Goal: Task Accomplishment & Management: Manage account settings

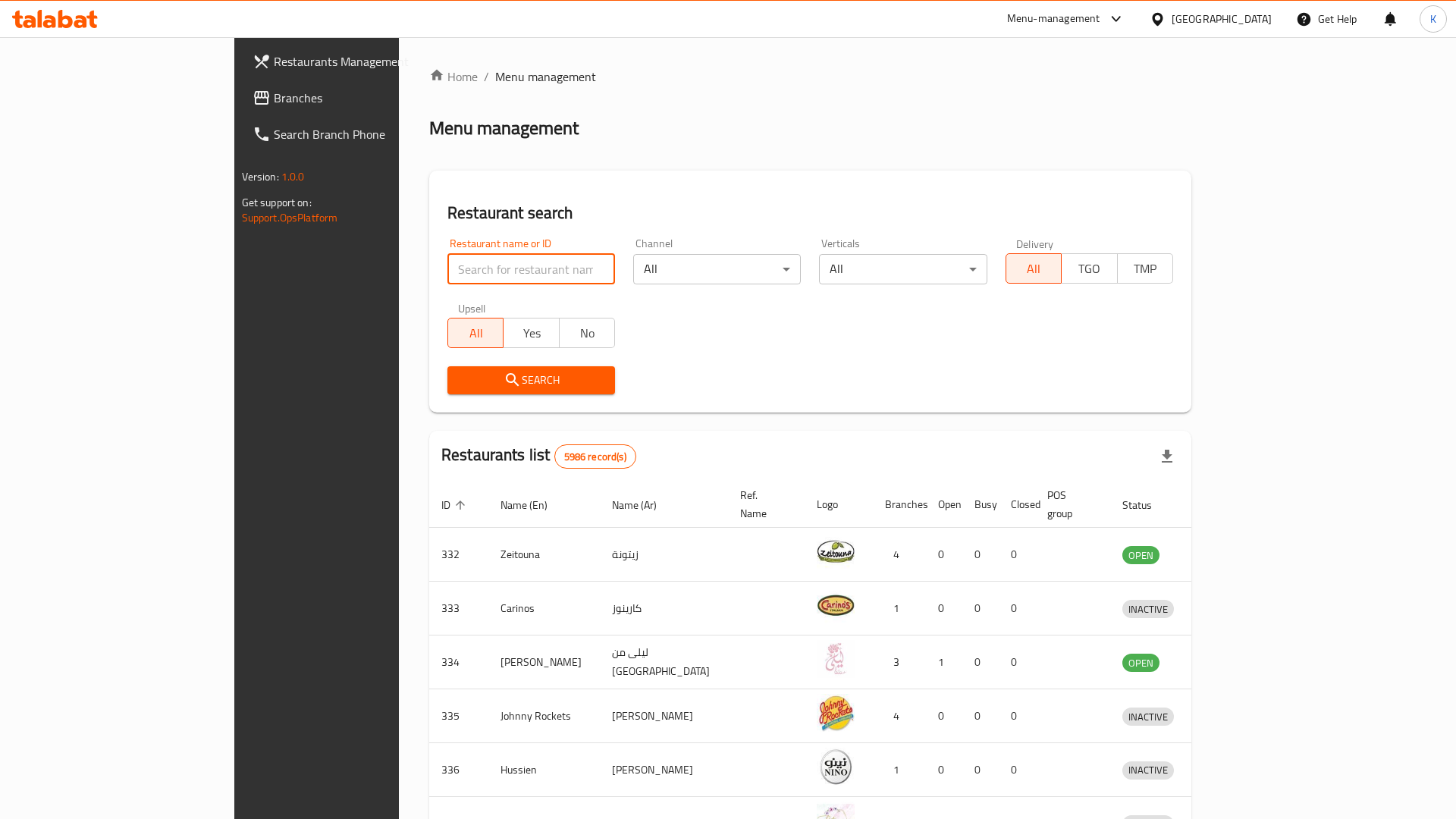
click at [448, 275] on input "search" at bounding box center [531, 268] width 168 height 30
type input "pizza hut"
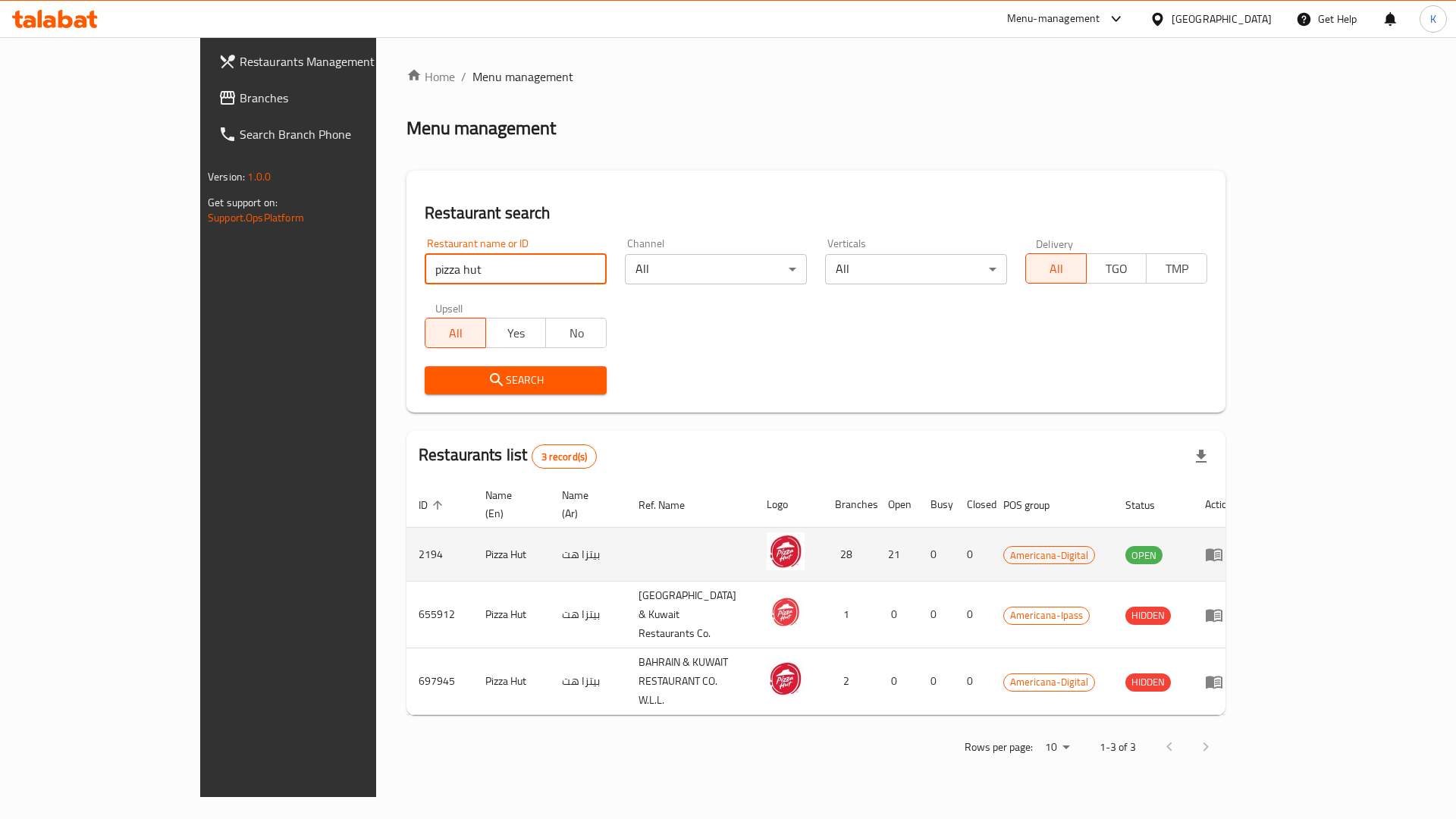
click at [1220, 552] on icon "enhanced table" at bounding box center [1218, 554] width 5 height 6
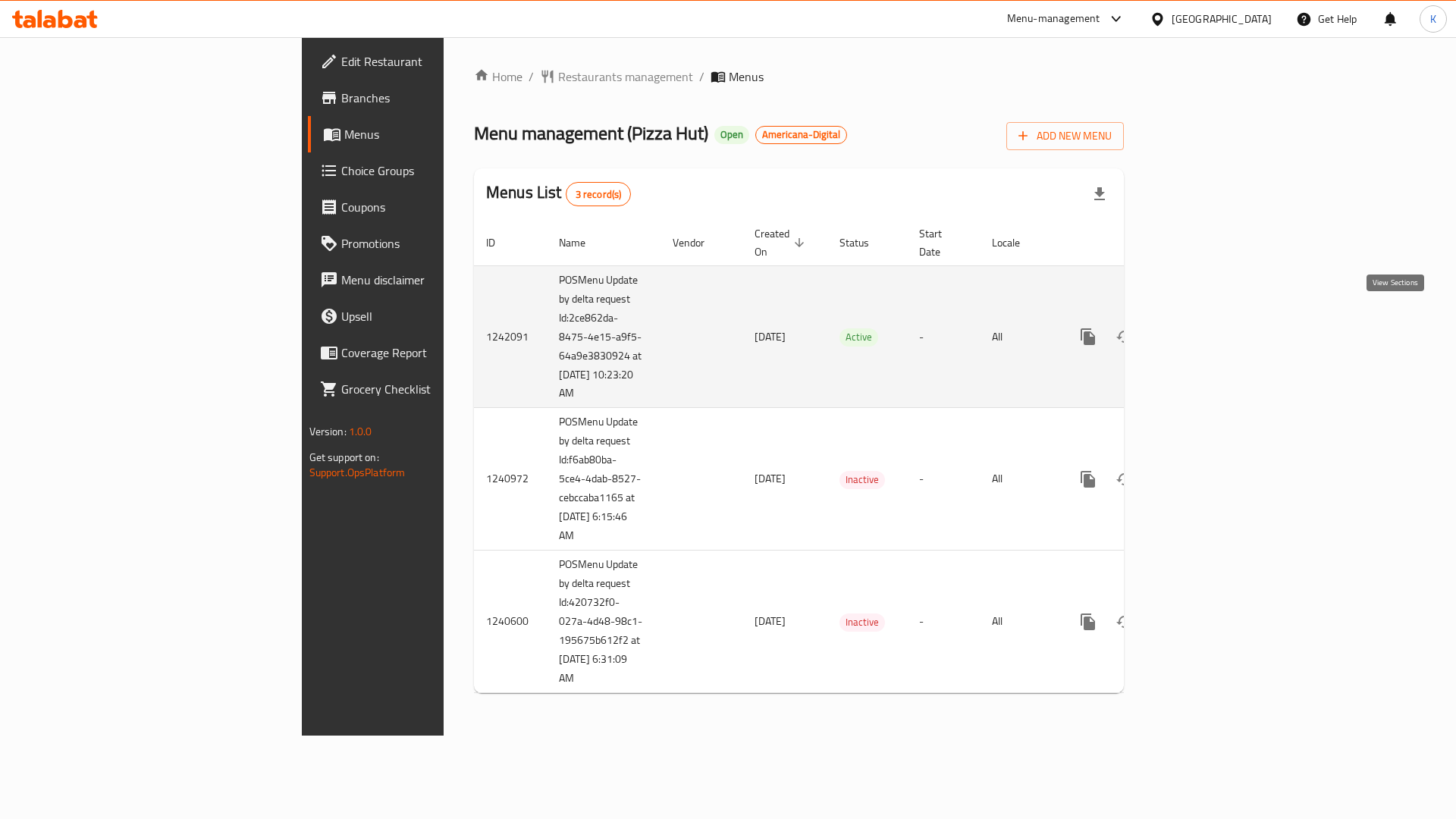
click at [1204, 330] on icon "enhanced table" at bounding box center [1197, 336] width 14 height 14
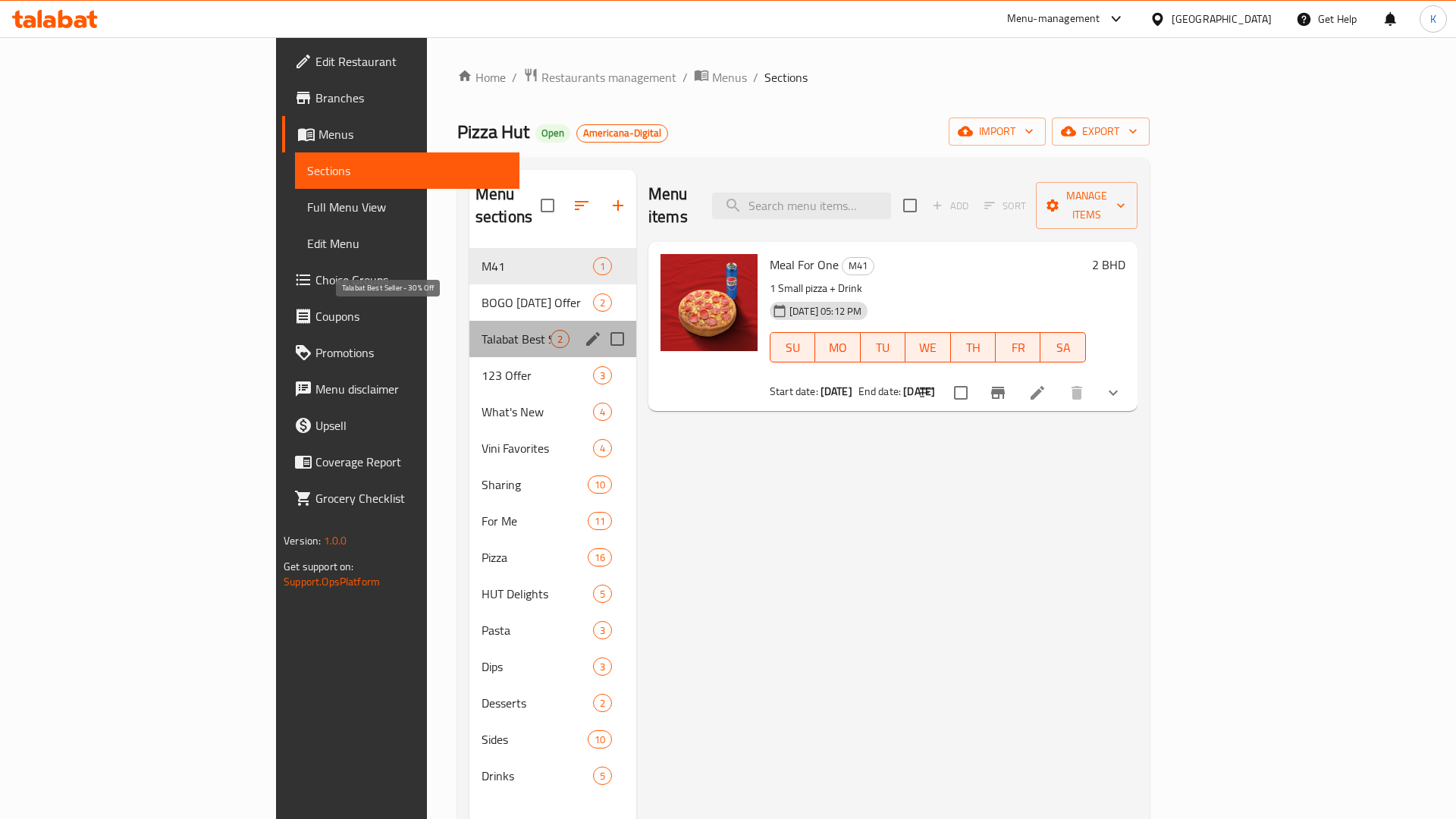
click at [481, 330] on span "Talabat Best Seller - 30% Off" at bounding box center [516, 339] width 69 height 18
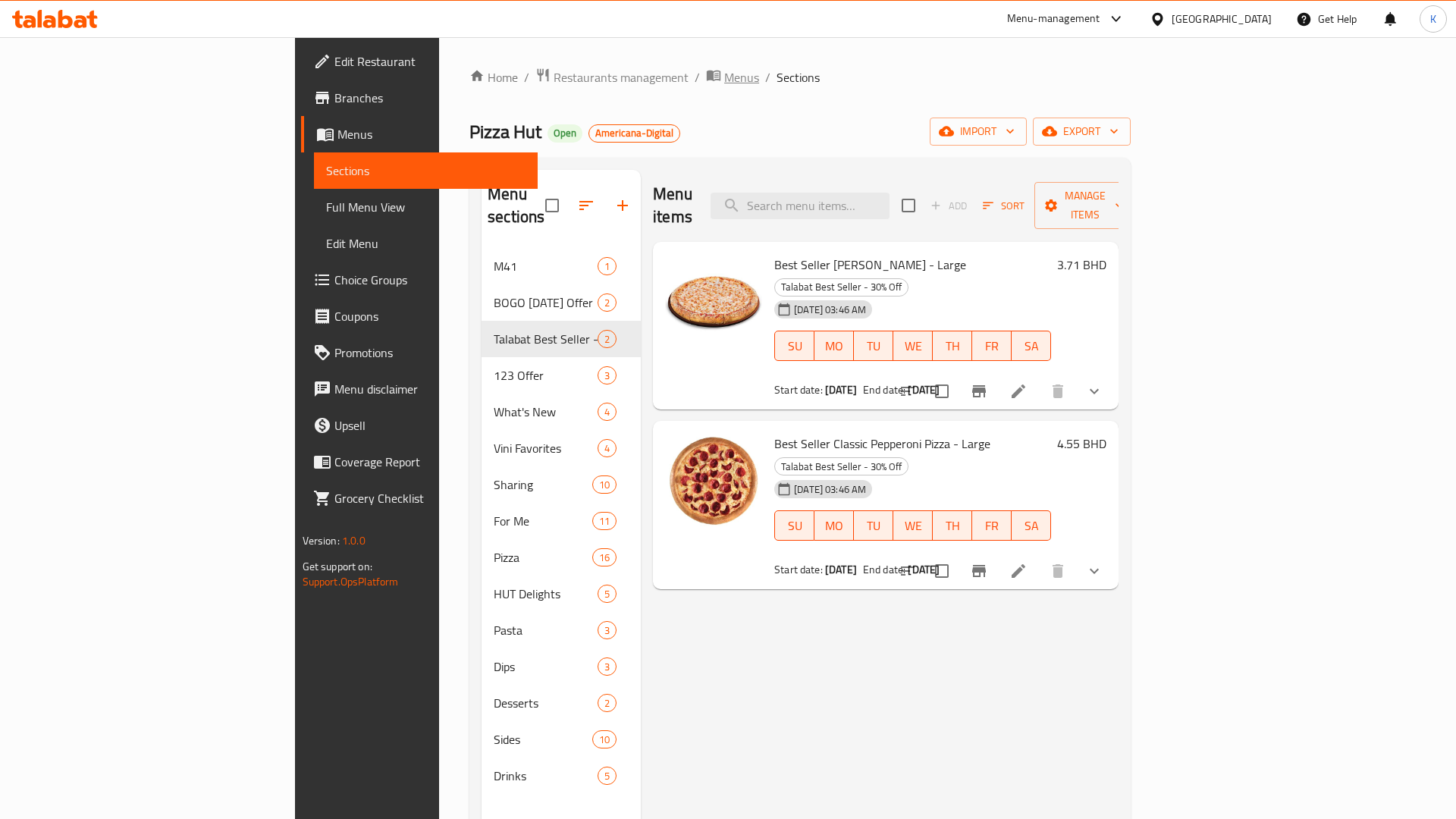
click at [724, 80] on span "Menus" at bounding box center [741, 77] width 35 height 18
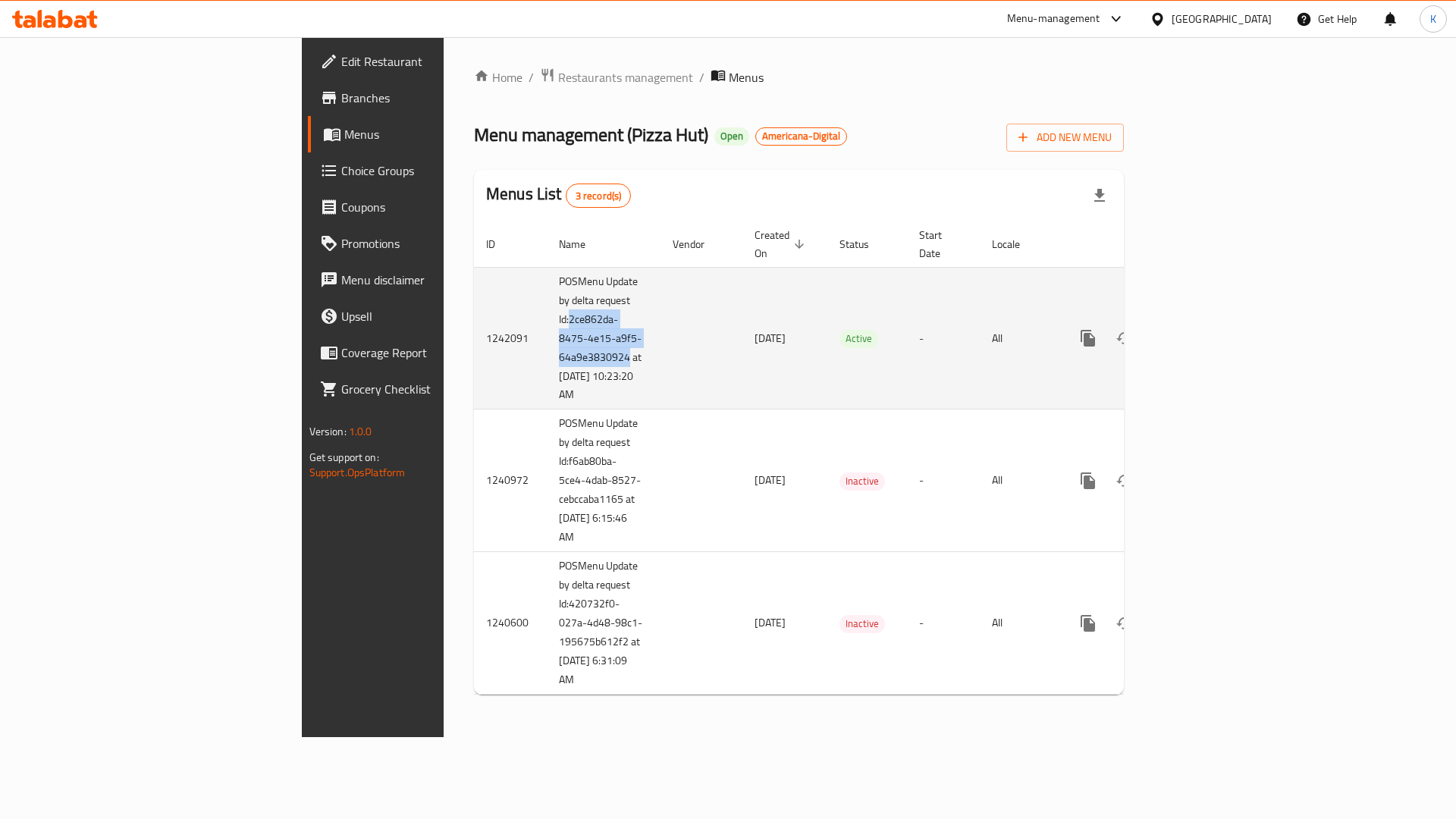
drag, startPoint x: 369, startPoint y: 305, endPoint x: 425, endPoint y: 340, distance: 66.0
click at [546, 340] on td "POSMenu Update by delta request Id:2ce862da-8475-4e15-a9f5-64a9e3830924 at [DAT…" at bounding box center [603, 338] width 114 height 142
copy td "2ce862da-8475-4e15-a9f5-64a9e3830924"
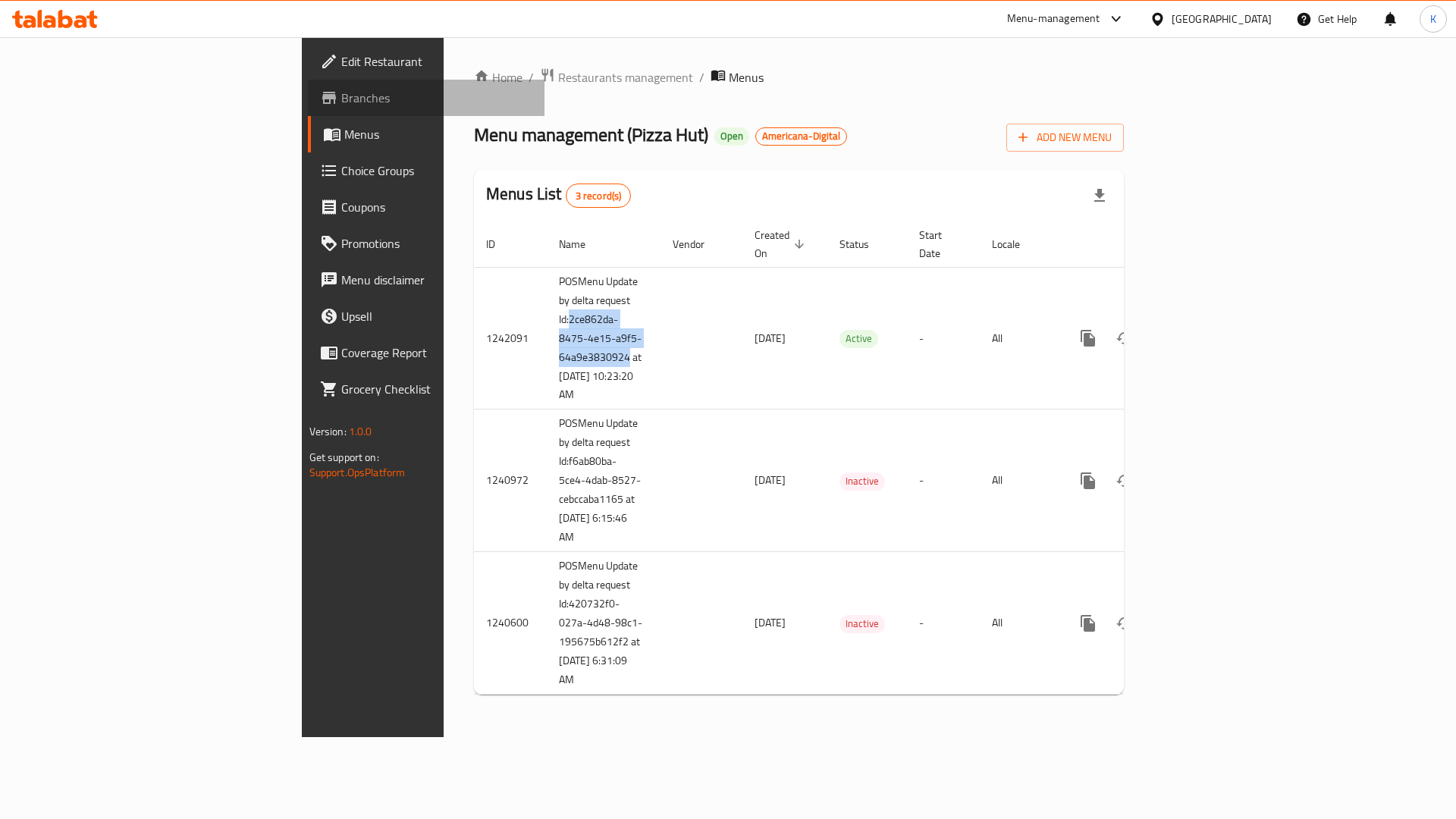
click at [342, 104] on span "Branches" at bounding box center [438, 98] width 192 height 18
